Goal: Register for event/course

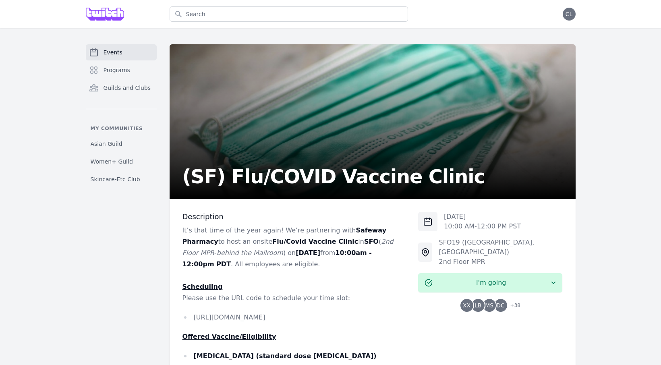
click at [125, 42] on div "Events Programs Guilds and Clubs My communities Asian Guild Women+ Guild Skinca…" at bounding box center [330, 357] width 661 height 659
click at [117, 49] on span "Events" at bounding box center [113, 52] width 19 height 8
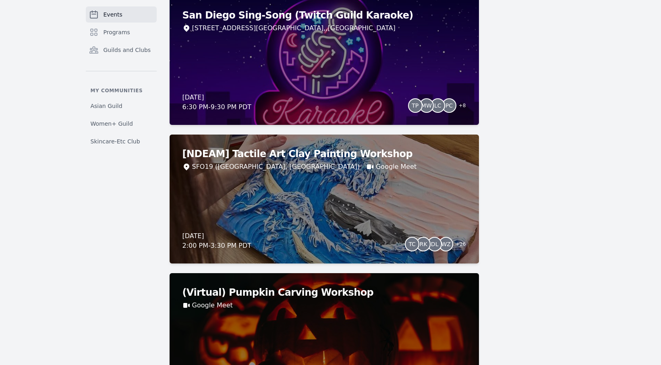
scroll to position [2185, 0]
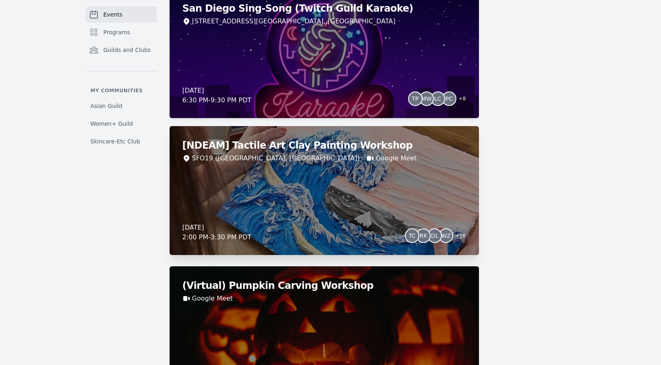
click at [260, 186] on div "[NDEAM] Tactile Art Clay Painting Workshop SFO19 ([GEOGRAPHIC_DATA], [GEOGRAPHI…" at bounding box center [325, 190] width 310 height 129
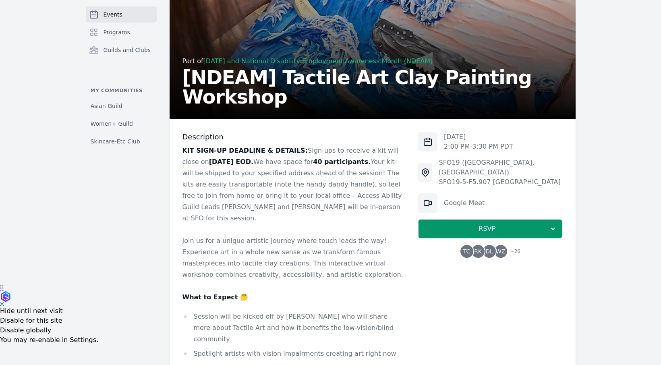
scroll to position [108, 0]
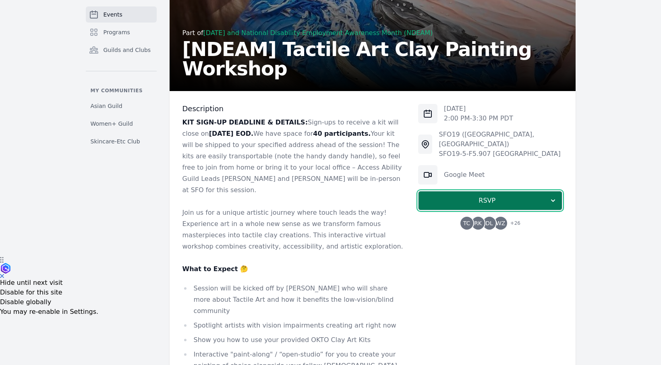
click at [471, 196] on span "RSVP" at bounding box center [487, 201] width 124 height 10
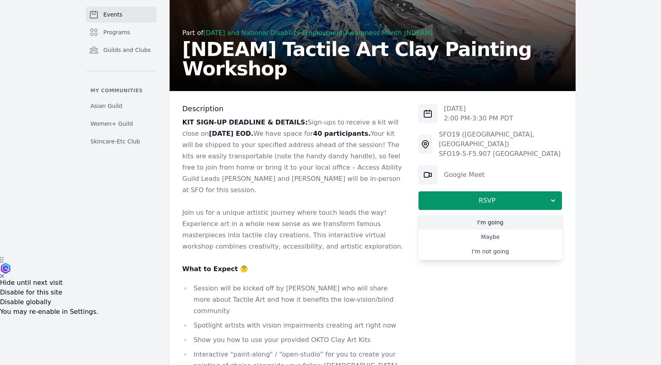
click at [471, 215] on link "I'm going" at bounding box center [490, 222] width 144 height 15
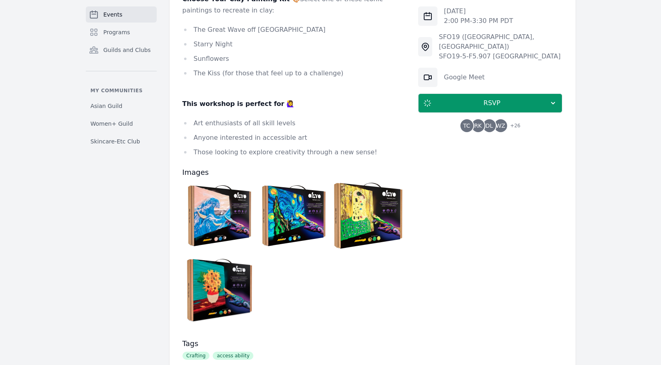
scroll to position [651, 0]
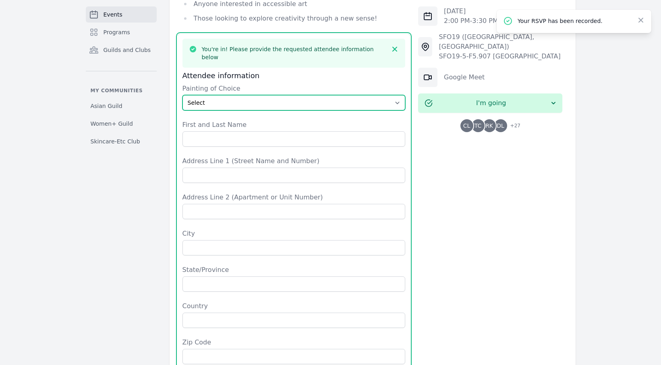
click at [358, 95] on select "Select The Great Wave off Kanagawa Starry Night Sunflowers The Kiss" at bounding box center [294, 102] width 223 height 15
select select "The Great Wave off [GEOGRAPHIC_DATA]"
click at [183, 95] on select "Select The Great Wave off Kanagawa Starry Night Sunflowers The Kiss" at bounding box center [294, 102] width 223 height 15
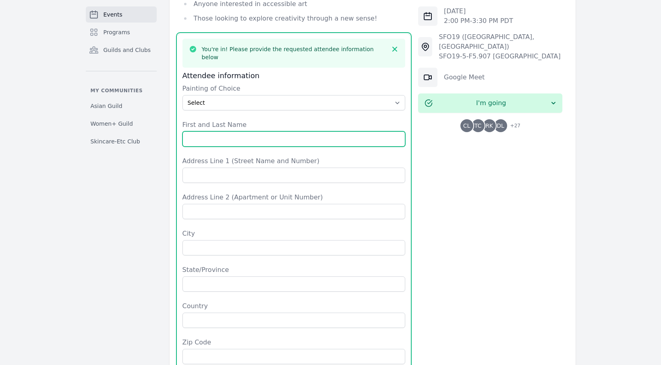
click at [317, 131] on input "First and Last Name" at bounding box center [294, 138] width 223 height 15
type input "[PERSON_NAME]"
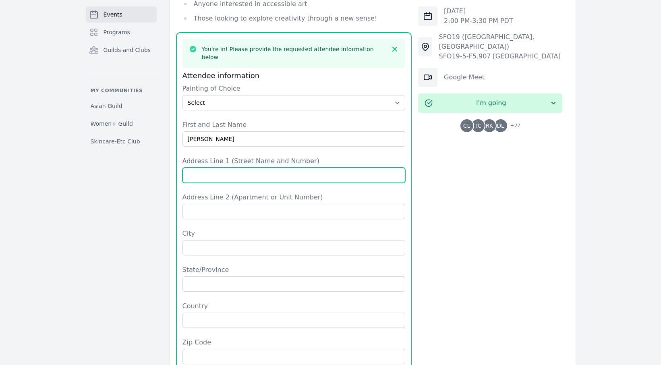
type input "[STREET_ADDRESS]"
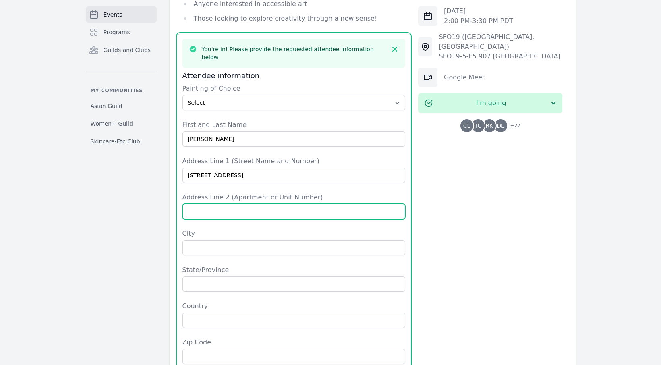
type input "Apt. 508"
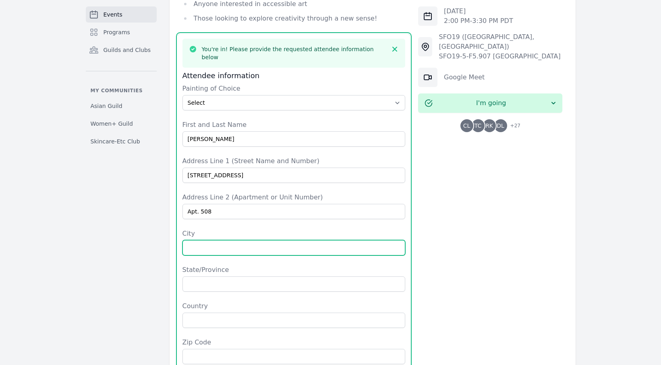
type input "[GEOGRAPHIC_DATA]"
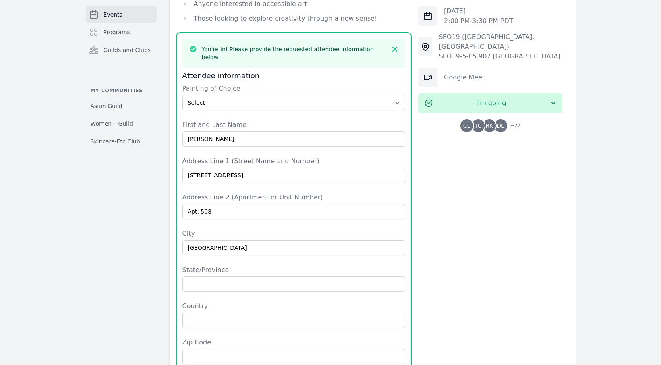
type input "CA"
type input "[GEOGRAPHIC_DATA]"
type input "94158"
type input "4089660018"
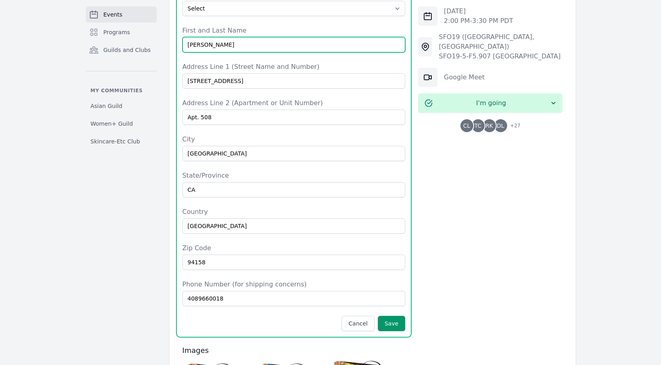
scroll to position [751, 0]
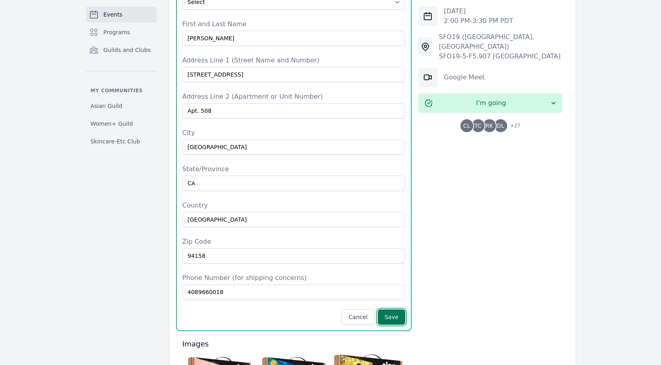
click at [387, 310] on button "Save" at bounding box center [391, 317] width 27 height 15
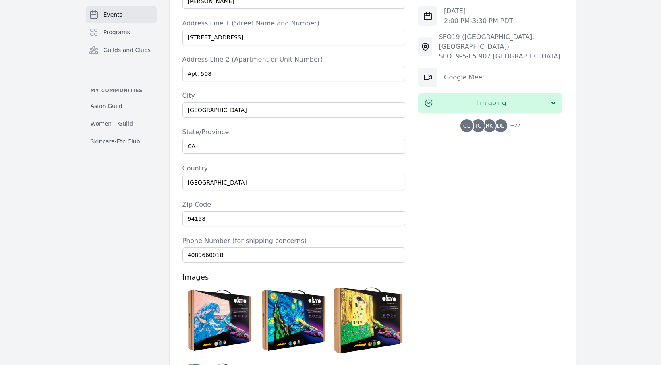
scroll to position [928, 0]
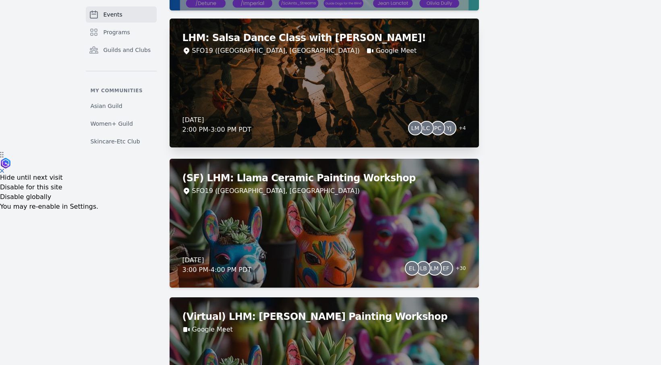
scroll to position [187, 0]
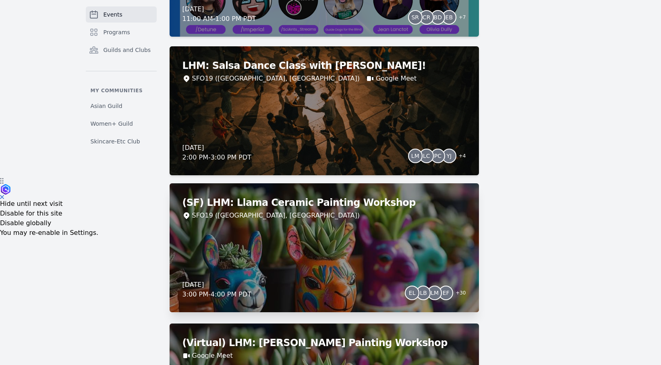
click at [283, 251] on div "(SF) LHM: Llama Ceramic Painting Workshop SFO19 ([GEOGRAPHIC_DATA], [GEOGRAPHIC…" at bounding box center [325, 247] width 310 height 129
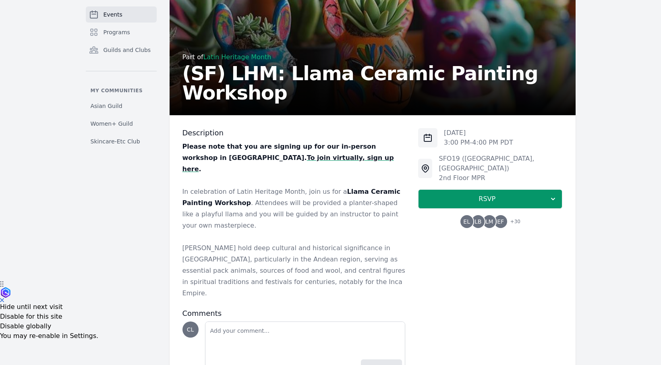
scroll to position [92, 0]
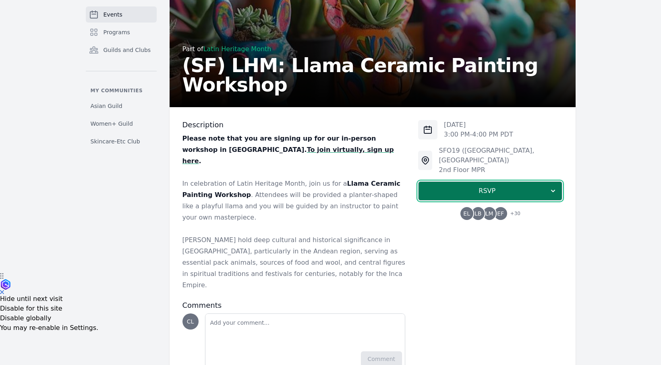
click at [445, 186] on span "RSVP" at bounding box center [487, 191] width 124 height 10
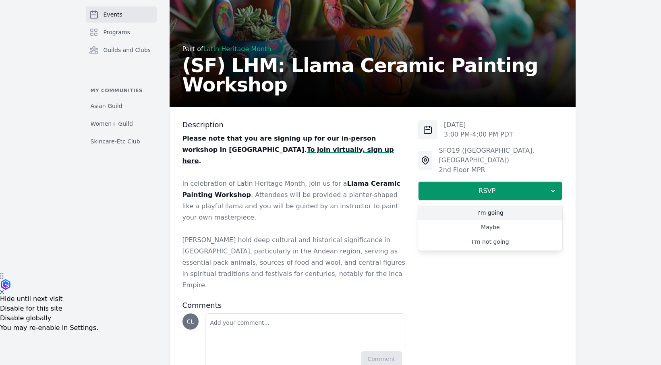
click at [464, 206] on link "I'm going" at bounding box center [490, 213] width 144 height 15
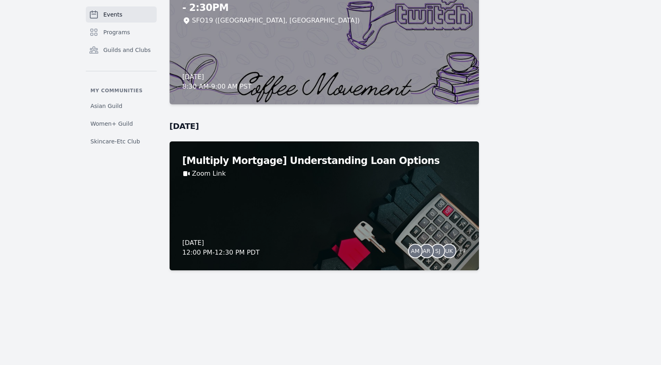
scroll to position [6874, 0]
